Goal: Complete application form

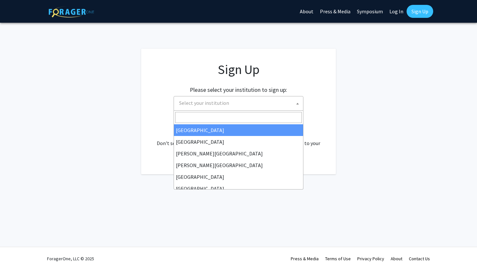
click at [235, 98] on span "Select your institution" at bounding box center [240, 102] width 127 height 13
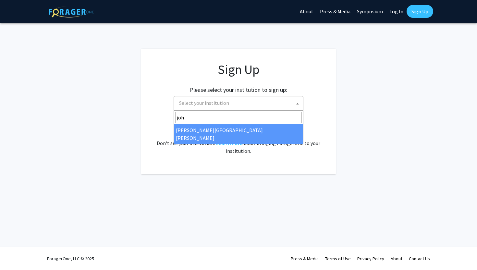
type input "joh"
select select "1"
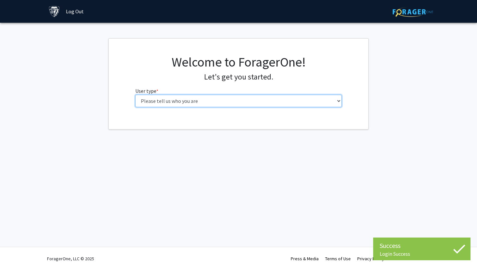
click at [218, 102] on select "Please tell us who you are Undergraduate Student Master's Student Doctoral Cand…" at bounding box center [238, 101] width 207 height 12
select select "2: masters"
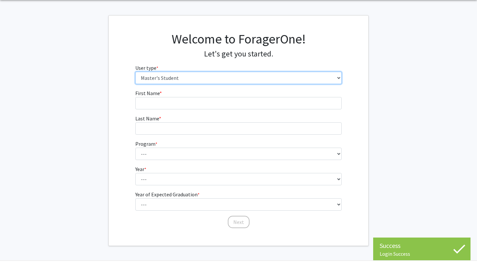
scroll to position [37, 0]
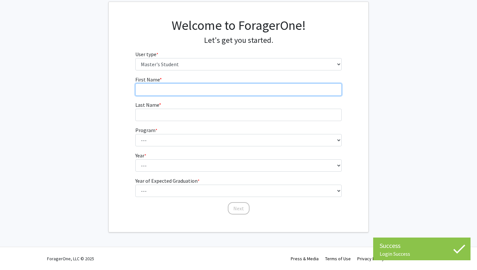
click at [180, 92] on input "First Name * required" at bounding box center [238, 89] width 207 height 12
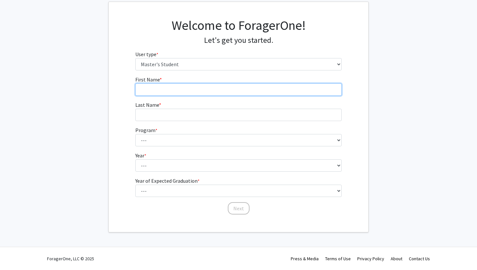
type input "Utkarsh"
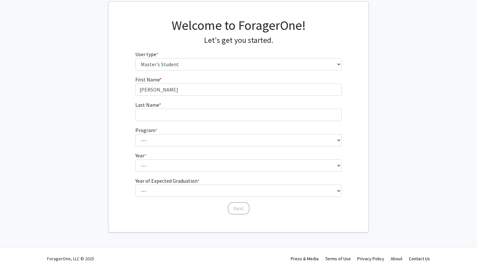
type input "Singh"
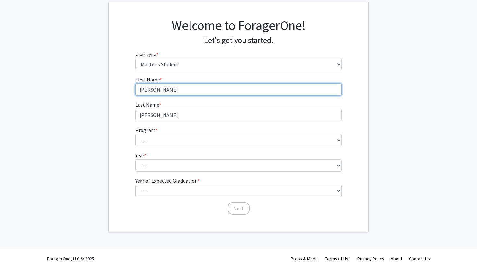
type input "Utkarsh"
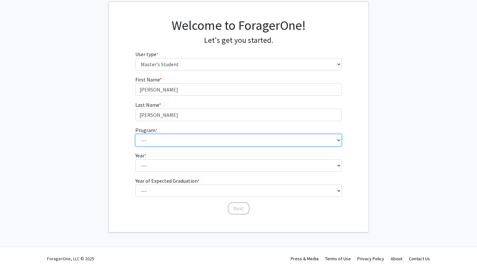
click at [162, 142] on select "--- Anatomy Education Applied and Computational Mathematics Applied Biomedical …" at bounding box center [238, 140] width 207 height 12
select select "64: 52"
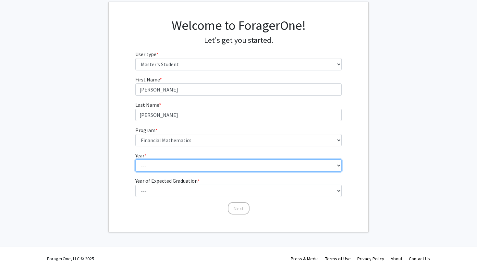
click at [161, 168] on select "--- First Year Second Year" at bounding box center [238, 165] width 207 height 12
select select "1: first_year"
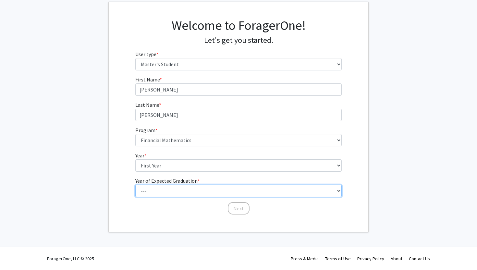
click at [159, 191] on select "--- 2025 2026 2027 2028 2029 2030 2031 2032 2033 2034" at bounding box center [238, 191] width 207 height 12
click at [162, 195] on select "--- 2025 2026 2027 2028 2029 2030 2031 2032 2033 2034" at bounding box center [238, 191] width 207 height 12
select select "3: 2027"
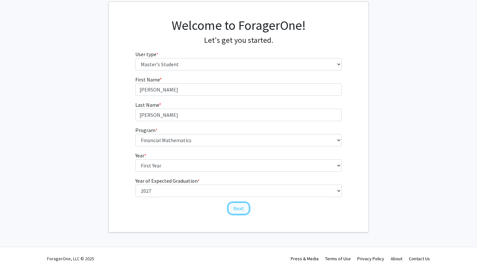
click at [239, 207] on button "Next" at bounding box center [239, 208] width 22 height 12
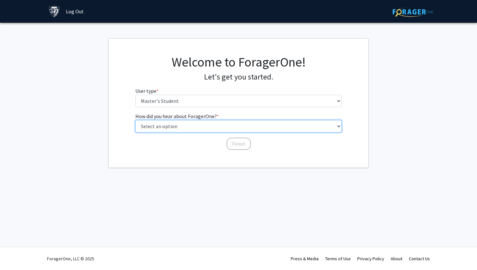
click at [186, 128] on select "Select an option Peer/student recommendation Faculty/staff recommendation Unive…" at bounding box center [238, 126] width 207 height 12
select select "3: university_website"
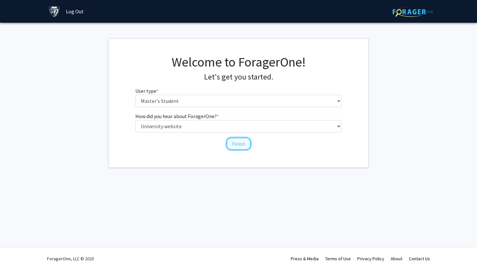
click at [234, 143] on button "Finish" at bounding box center [239, 144] width 24 height 12
